Goal: Information Seeking & Learning: Check status

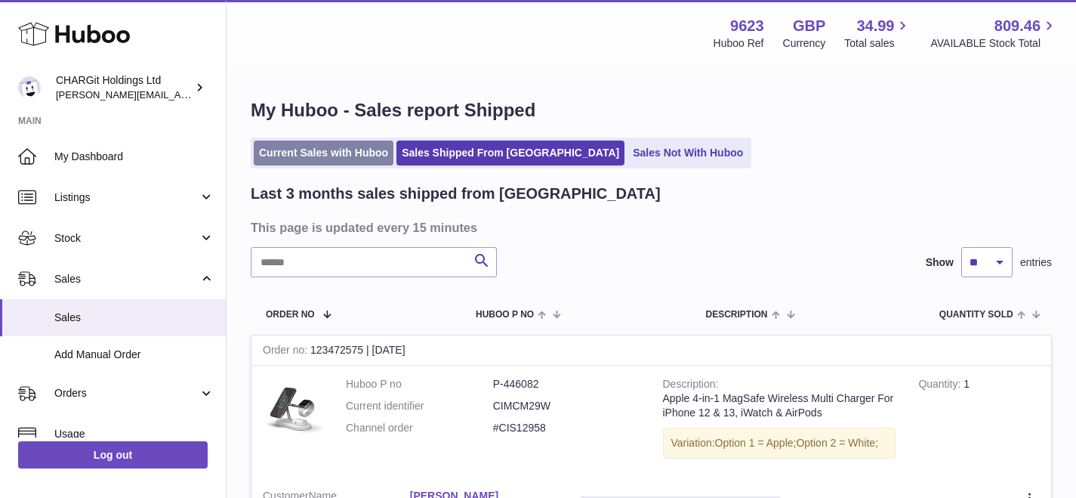
click at [298, 150] on link "Current Sales with Huboo" at bounding box center [324, 152] width 140 height 25
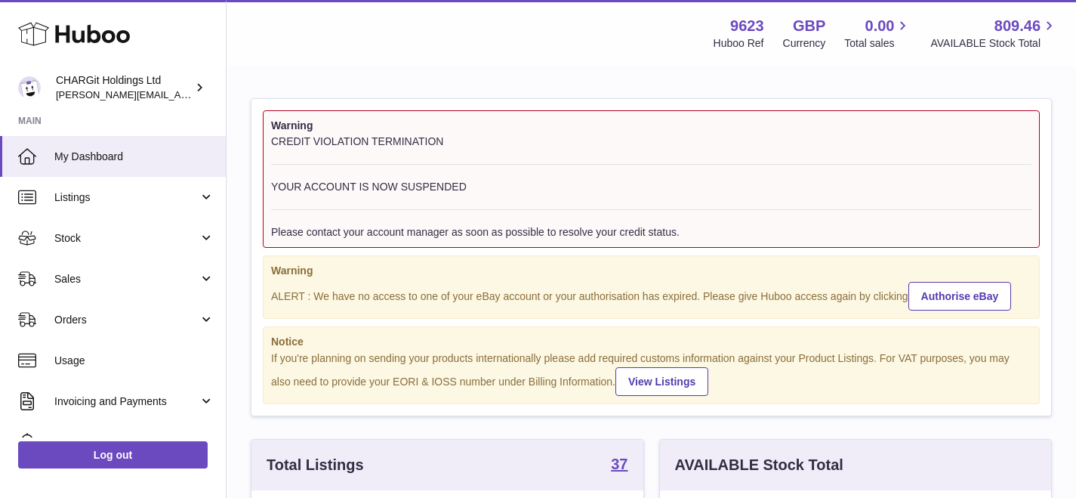
scroll to position [236, 391]
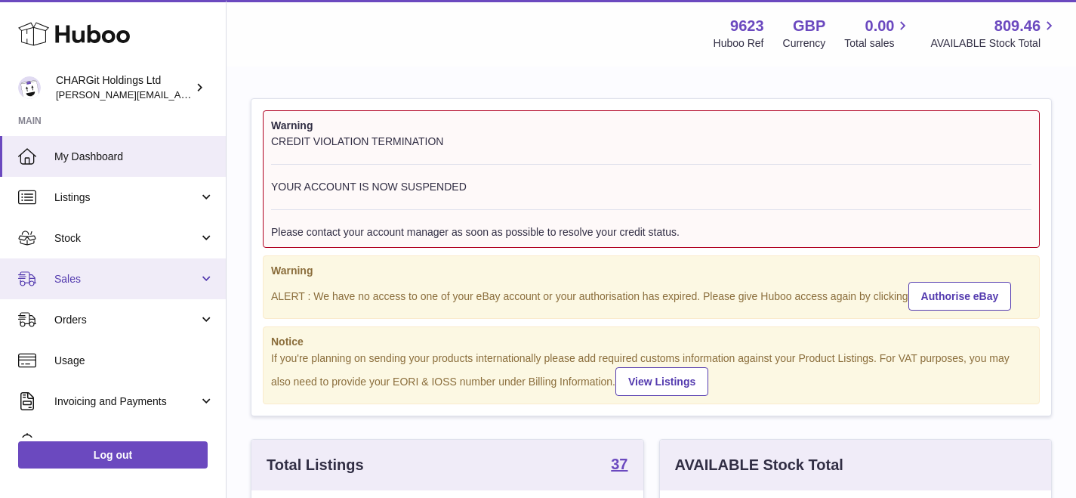
click at [94, 276] on span "Sales" at bounding box center [126, 279] width 144 height 14
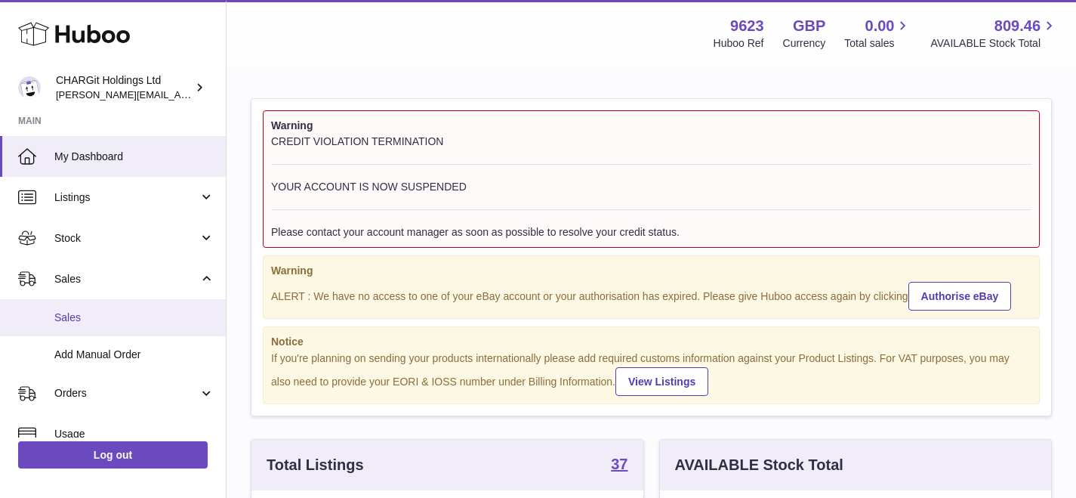
click at [79, 318] on span "Sales" at bounding box center [134, 317] width 160 height 14
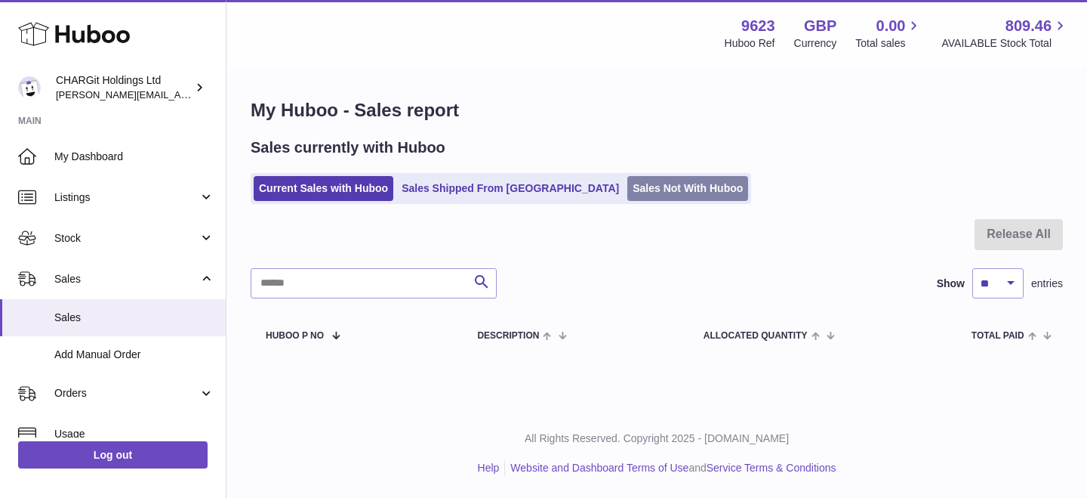
click at [627, 187] on link "Sales Not With Huboo" at bounding box center [687, 188] width 121 height 25
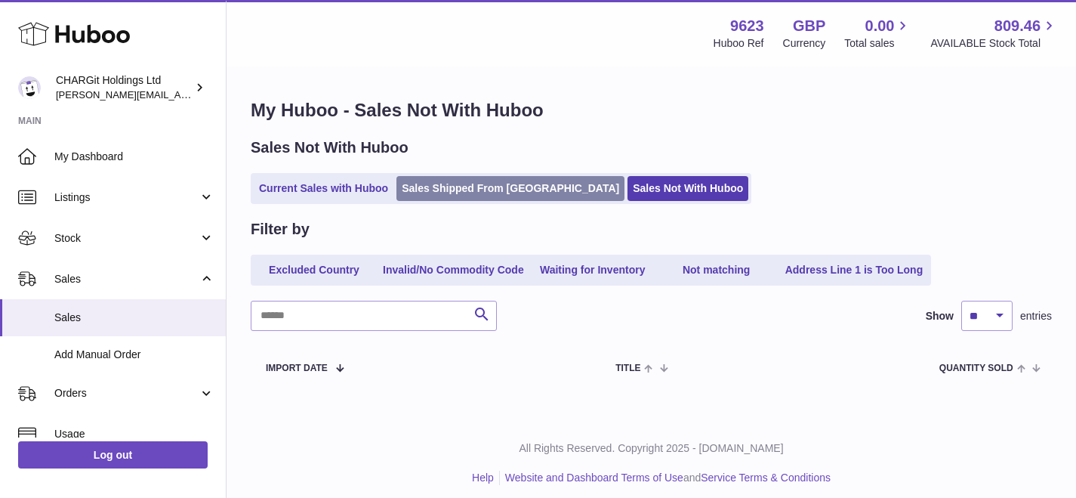
click at [483, 189] on link "Sales Shipped From [GEOGRAPHIC_DATA]" at bounding box center [510, 188] width 228 height 25
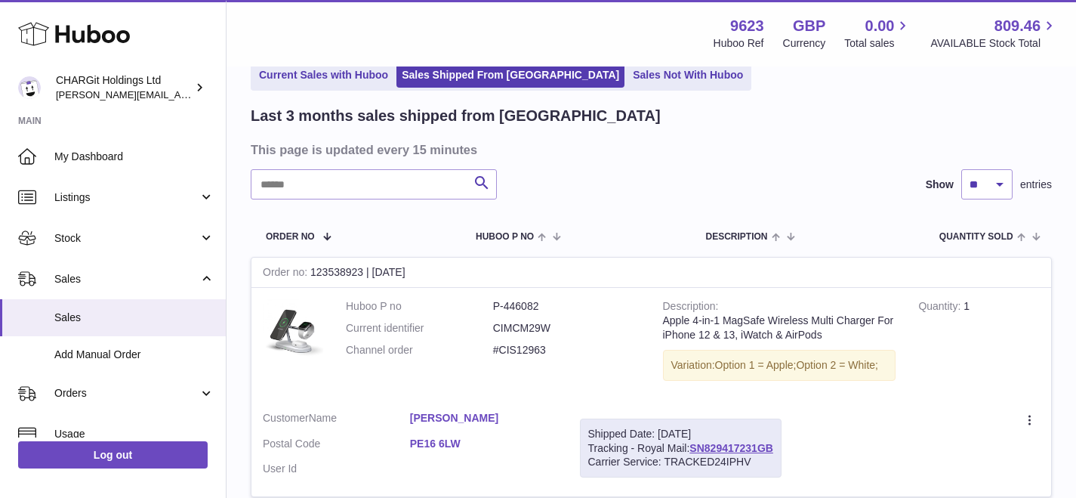
scroll to position [106, 0]
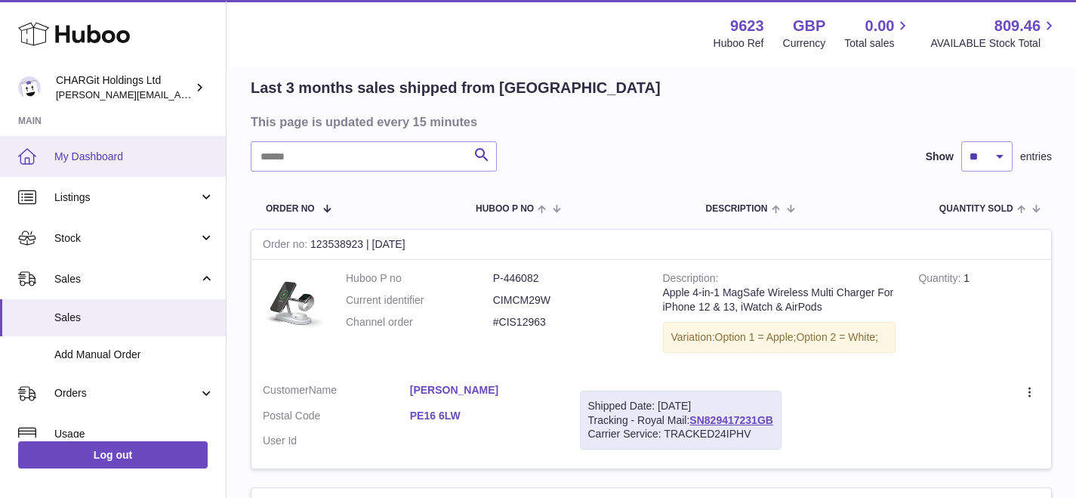
click at [96, 159] on span "My Dashboard" at bounding box center [134, 157] width 160 height 14
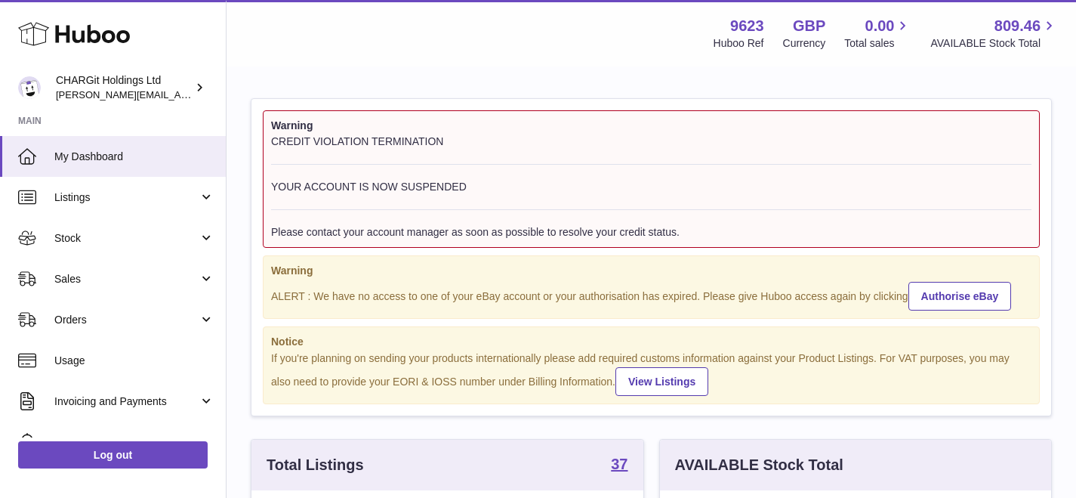
scroll to position [236, 391]
